Goal: Communication & Community: Ask a question

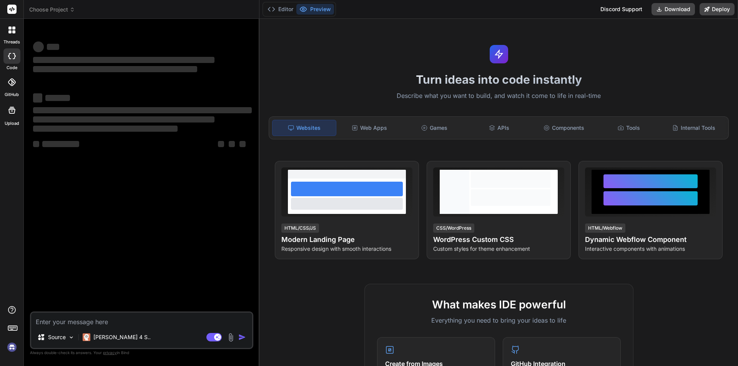
type textarea "x"
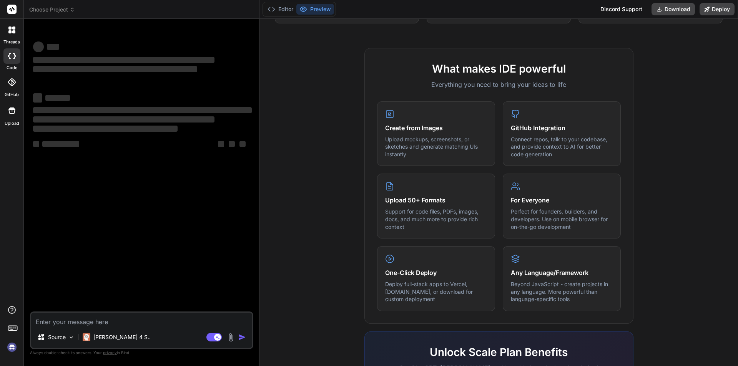
scroll to position [269, 0]
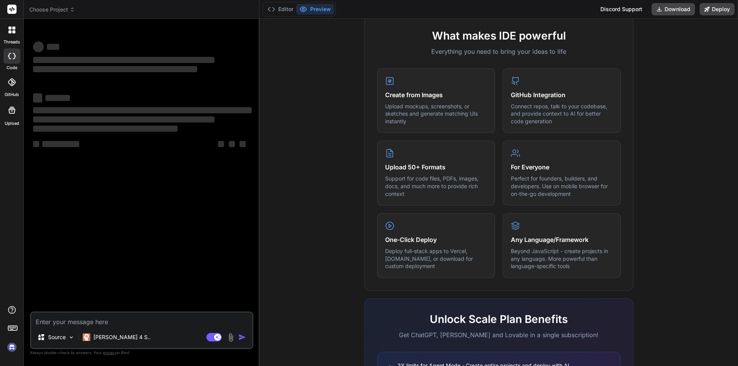
click at [7, 10] on div at bounding box center [11, 9] width 23 height 19
click at [12, 8] on icon at bounding box center [12, 9] width 6 height 5
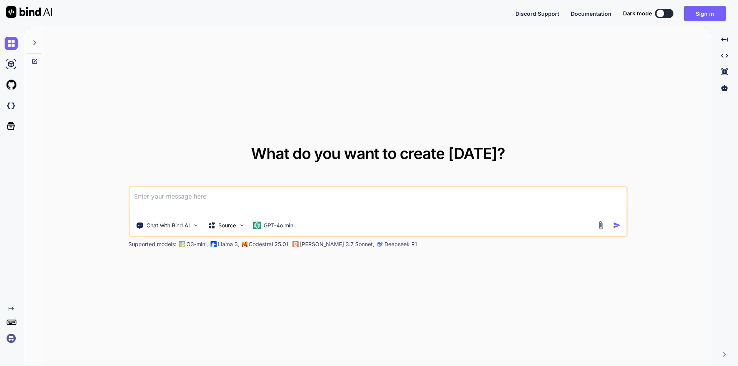
click at [271, 196] on textarea at bounding box center [378, 201] width 497 height 28
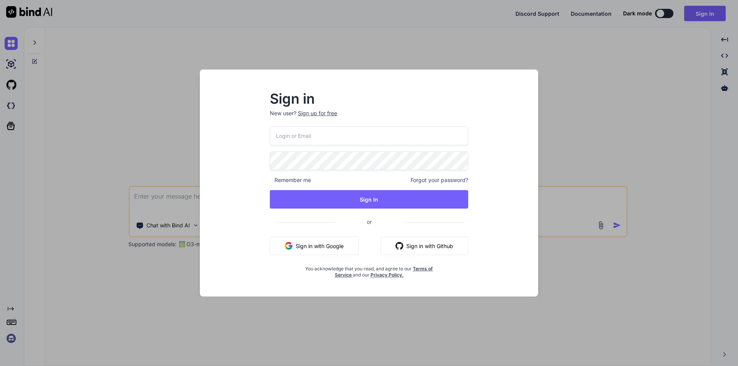
click at [329, 138] on input "email" at bounding box center [369, 135] width 198 height 19
type input "jipeca3642@ihnpo.com"
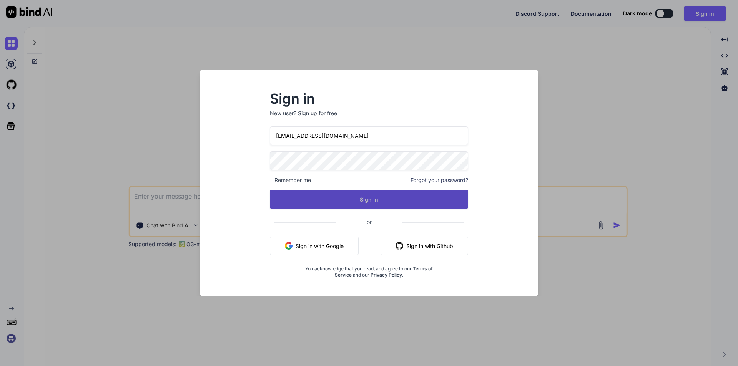
click at [387, 202] on button "Sign In" at bounding box center [369, 199] width 198 height 18
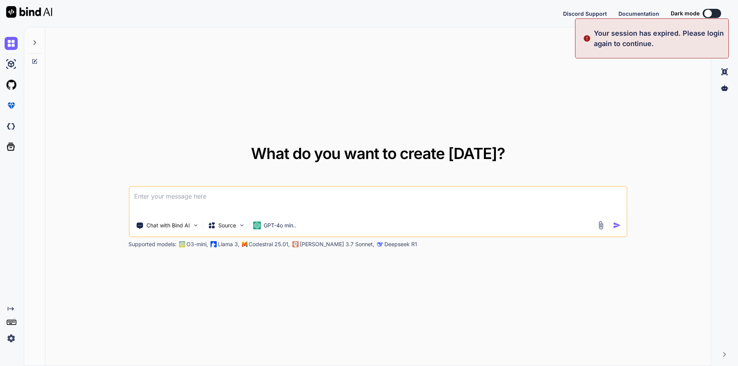
type textarea "x"
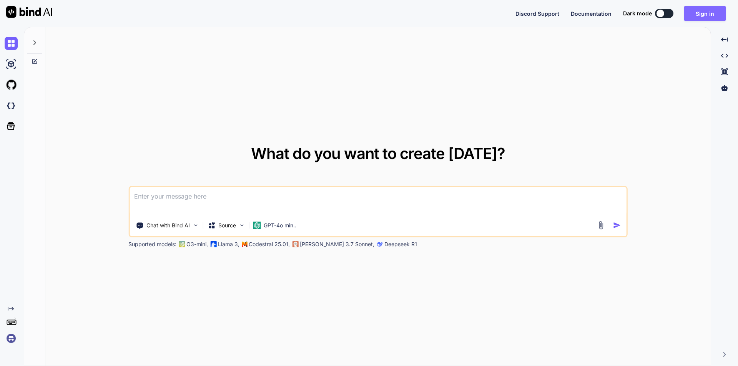
click at [705, 15] on button "Sign in" at bounding box center [705, 13] width 42 height 15
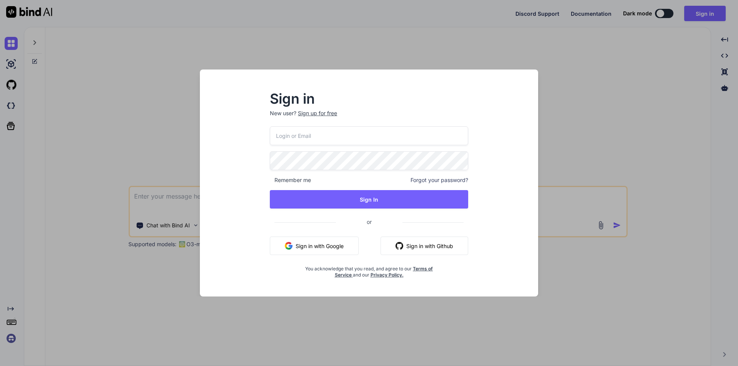
click at [332, 140] on input "email" at bounding box center [369, 135] width 198 height 19
type input "M"
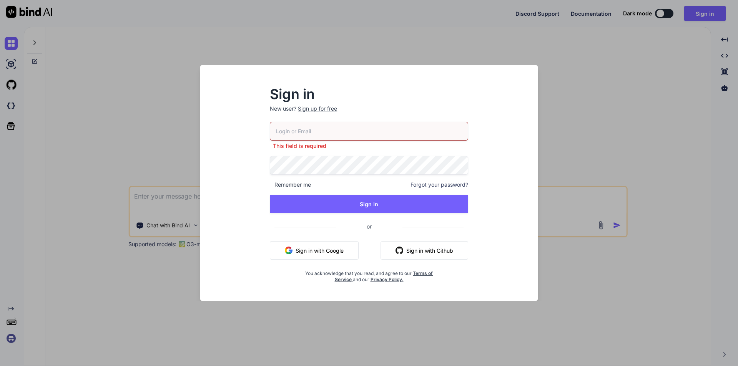
click at [329, 131] on input "email" at bounding box center [369, 131] width 198 height 19
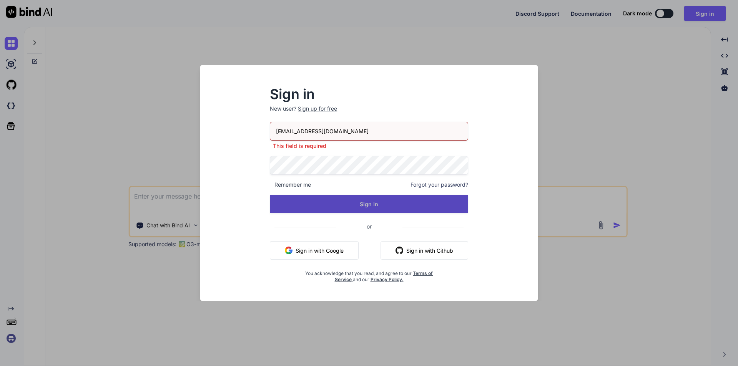
type input "jipeca3642@ihnpo.com"
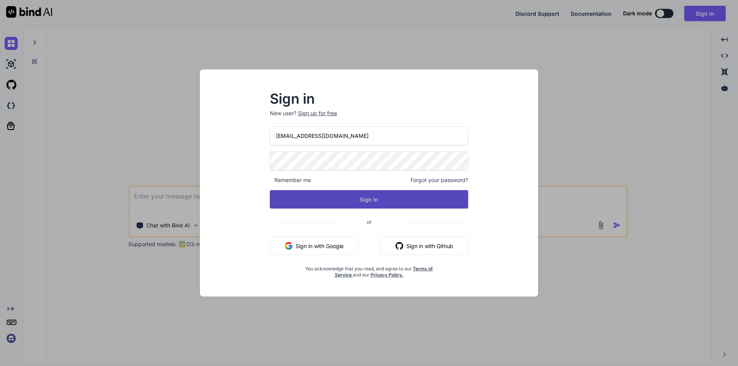
click at [362, 206] on button "Sign In" at bounding box center [369, 199] width 198 height 18
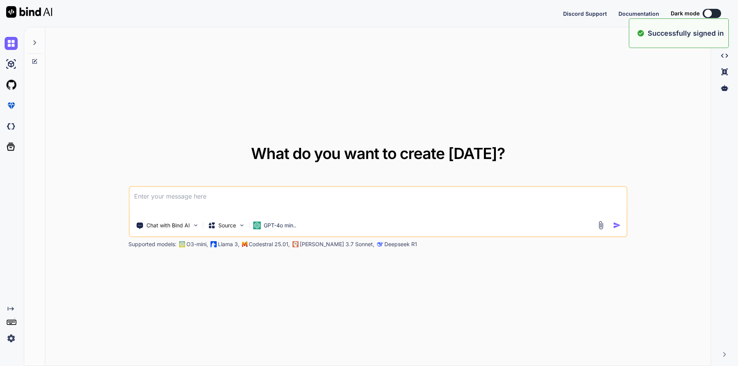
type textarea "x"
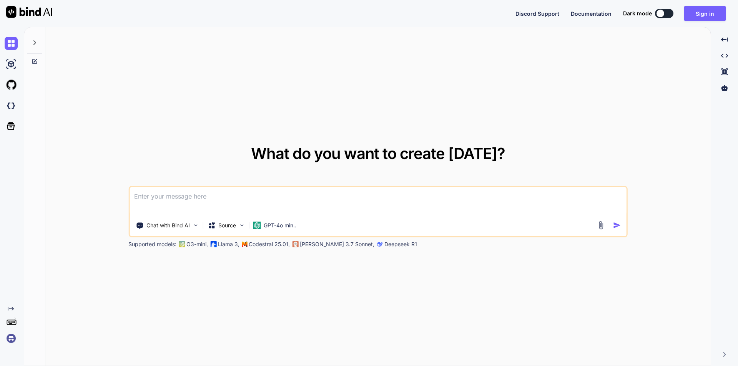
click at [217, 195] on textarea at bounding box center [378, 201] width 497 height 28
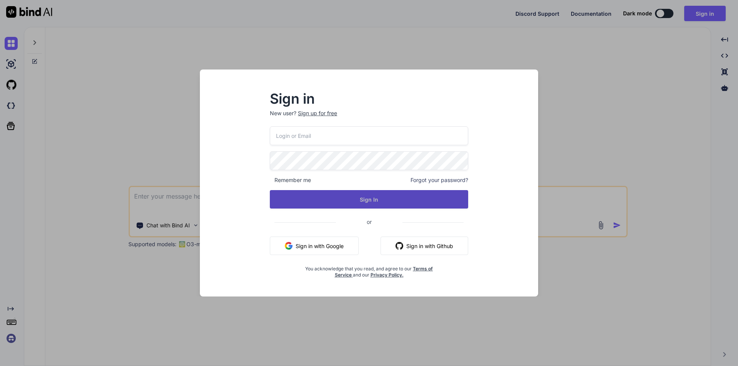
click at [311, 200] on button "Sign In" at bounding box center [369, 199] width 198 height 18
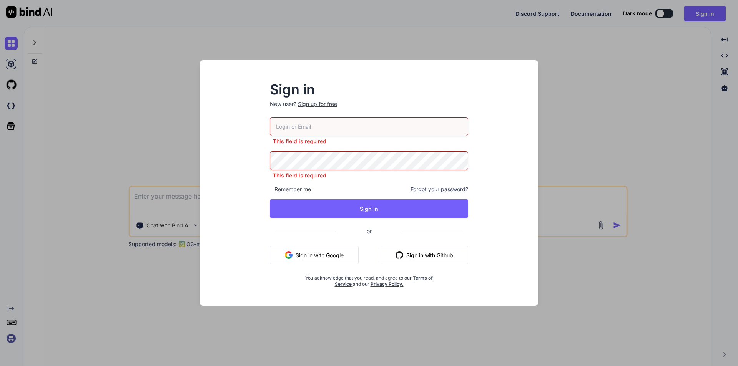
click at [392, 86] on h2 "Sign in" at bounding box center [369, 89] width 198 height 12
click at [489, 195] on div "Sign in New user? Sign up for free This field is required This field is require…" at bounding box center [369, 190] width 326 height 232
click at [299, 130] on input "email" at bounding box center [369, 126] width 198 height 19
paste input "jipeca3642@ihnpo.com"
type input "jipeca3642@ihnpo.com"
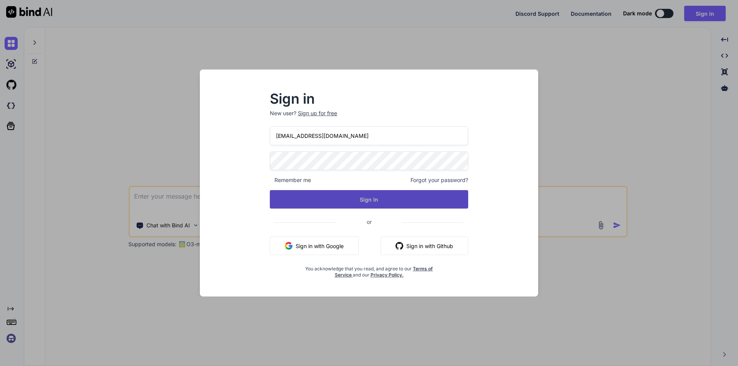
click at [361, 206] on button "Sign In" at bounding box center [369, 199] width 198 height 18
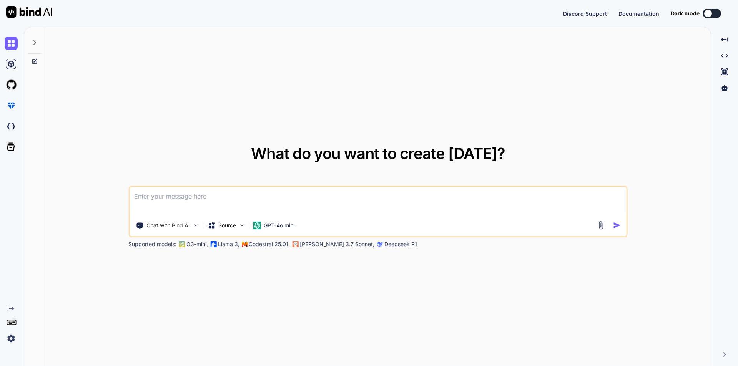
click at [188, 202] on textarea at bounding box center [378, 201] width 497 height 28
type textarea "hii"
click at [615, 226] on img "button" at bounding box center [617, 225] width 8 height 8
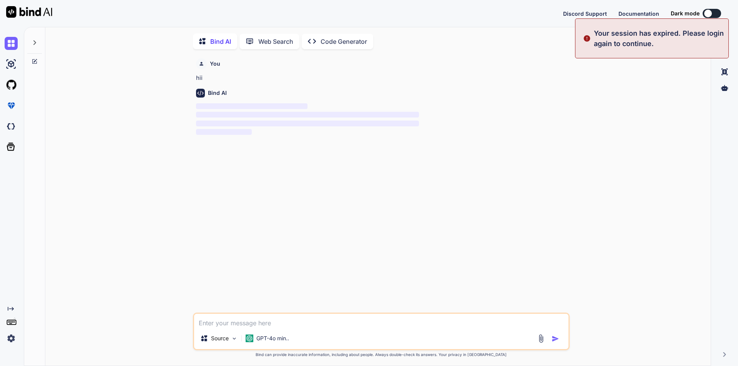
scroll to position [3, 0]
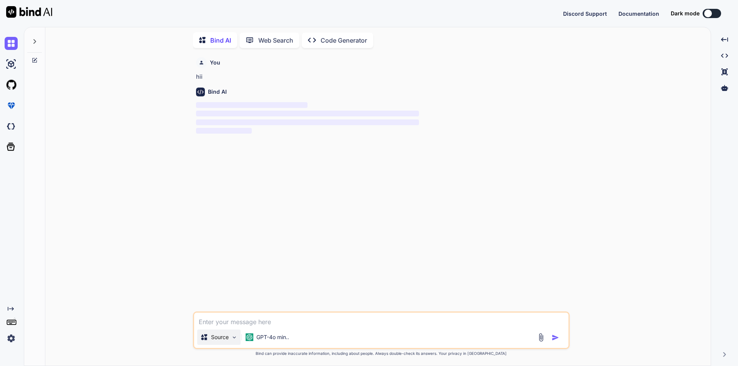
click at [234, 339] on img at bounding box center [234, 337] width 7 height 7
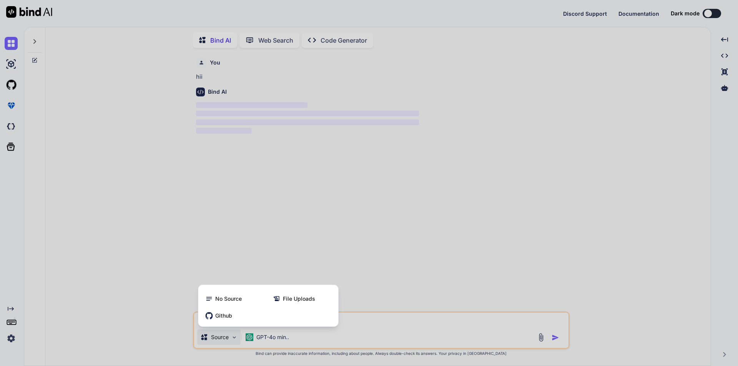
click at [339, 239] on div at bounding box center [369, 183] width 738 height 366
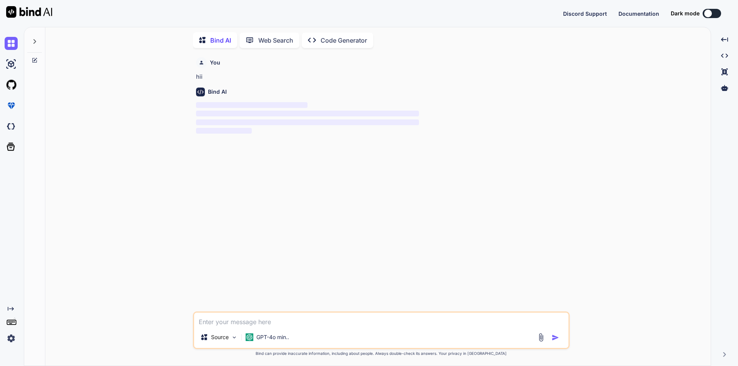
click at [283, 93] on div "Bind AI" at bounding box center [382, 92] width 372 height 9
click at [9, 337] on img at bounding box center [11, 338] width 13 height 13
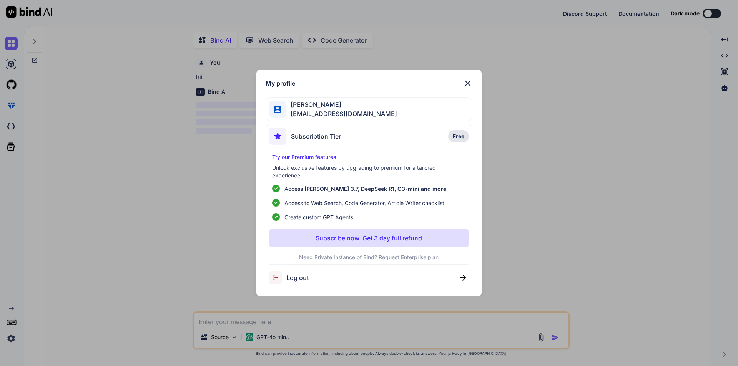
click at [472, 81] on img at bounding box center [467, 83] width 9 height 9
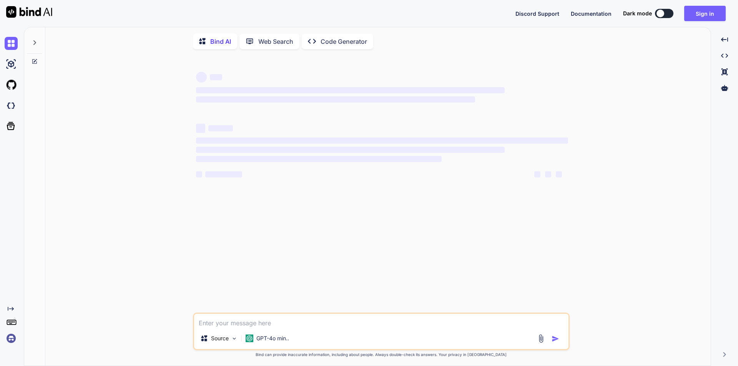
type textarea "x"
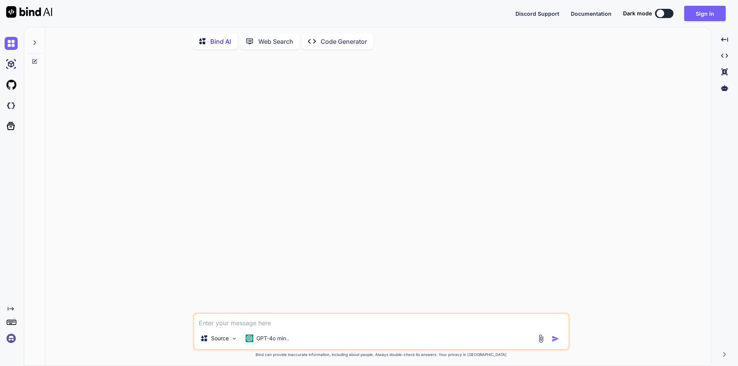
click at [243, 323] on textarea at bounding box center [381, 321] width 374 height 14
type textarea "h"
type textarea "x"
type textarea "hi"
type textarea "x"
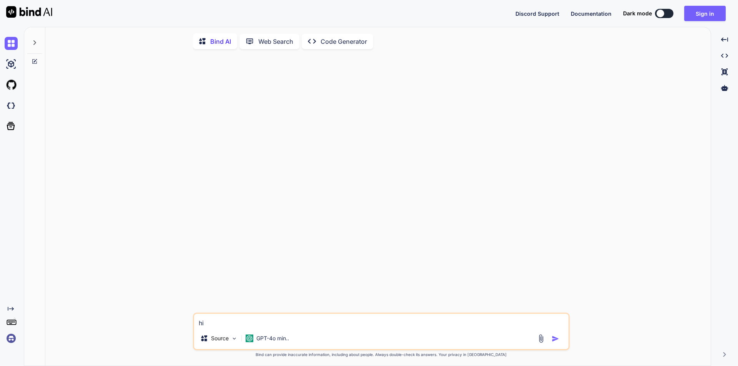
type textarea "hii"
type textarea "x"
type textarea "hii"
click at [555, 342] on img "button" at bounding box center [556, 339] width 8 height 8
type textarea "x"
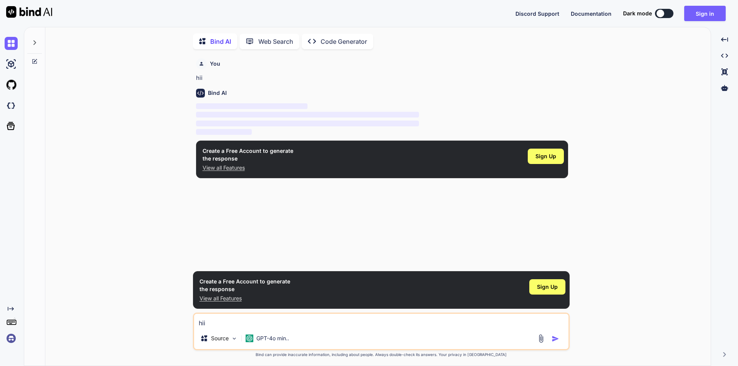
scroll to position [3, 0]
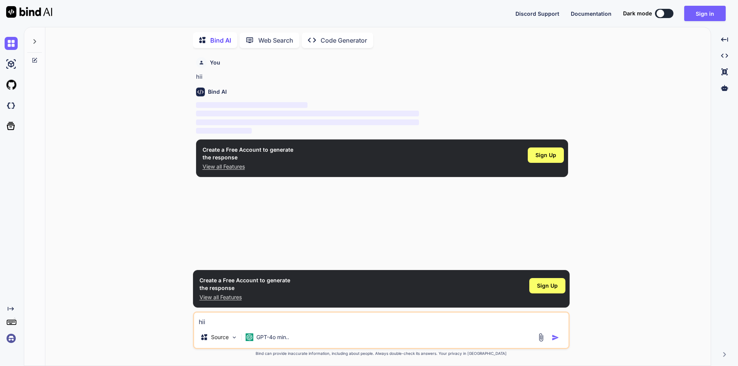
click at [13, 338] on img at bounding box center [11, 338] width 13 height 13
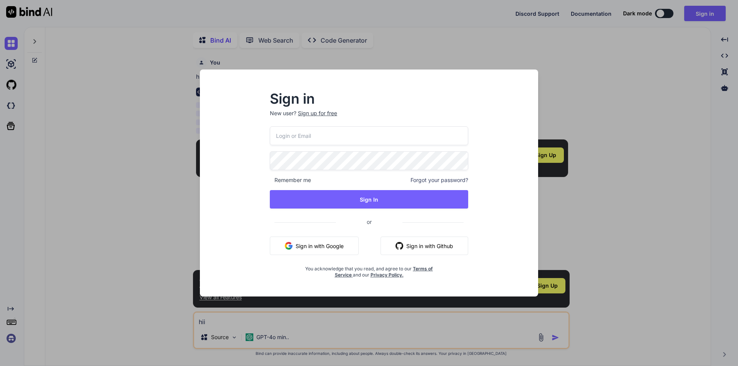
click at [98, 224] on div "Sign in New user? Sign up for free Remember me Forgot your password? Sign In or…" at bounding box center [369, 183] width 738 height 366
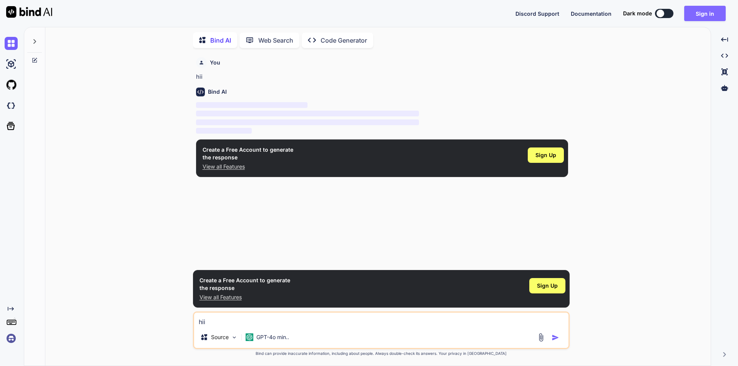
click at [701, 13] on button "Sign in" at bounding box center [705, 13] width 42 height 15
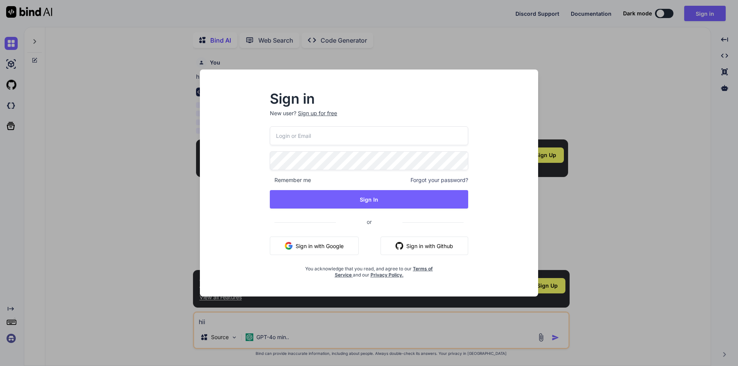
click at [319, 80] on div "Sign in New user? Sign up for free Remember me Forgot your password? Sign In or…" at bounding box center [369, 183] width 338 height 227
